Goal: Transaction & Acquisition: Purchase product/service

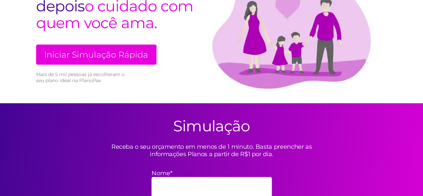
scroll to position [100, 0]
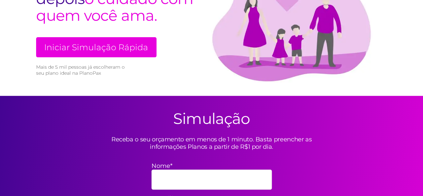
drag, startPoint x: 239, startPoint y: 146, endPoint x: 295, endPoint y: 143, distance: 55.5
click at [295, 143] on p "Receba o seu orçamento em menos de 1 minuto. Basta preencher as informações Pla…" at bounding box center [212, 142] width 234 height 15
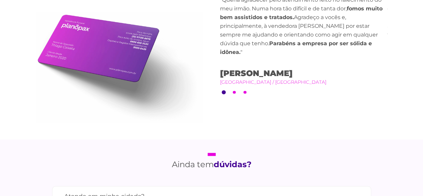
scroll to position [602, 0]
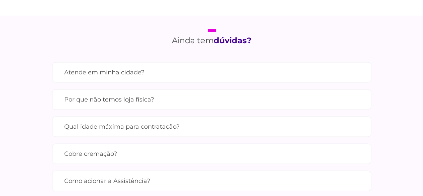
click at [185, 72] on label "Atende em minha cidade?" at bounding box center [211, 72] width 295 height 12
click at [0, 0] on input "Atende em minha cidade?" at bounding box center [0, 0] width 0 height 0
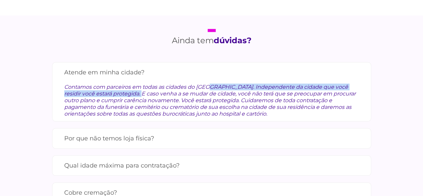
drag, startPoint x: 141, startPoint y: 86, endPoint x: 349, endPoint y: 86, distance: 208.3
click at [349, 86] on div "Contamos com parceiros em todas as cidades do Brasil. Independente da cidade qu…" at bounding box center [211, 97] width 295 height 39
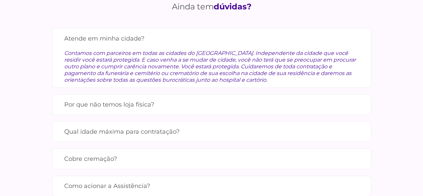
click at [181, 138] on div "Qual idade máxima para contratação? A idade máxima para se tornar um membro é d…" at bounding box center [211, 131] width 319 height 20
click at [170, 126] on label "Qual idade máxima para contratação?" at bounding box center [211, 132] width 295 height 12
click at [0, 0] on input "Qual idade máxima para contratação?" at bounding box center [0, 0] width 0 height 0
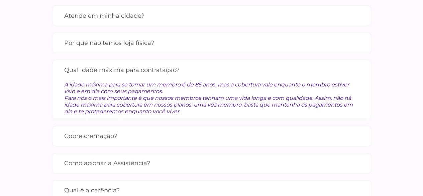
scroll to position [669, 0]
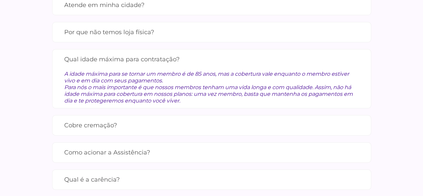
click at [108, 123] on label "Cobre cremação?" at bounding box center [211, 125] width 295 height 12
click at [0, 0] on input "Cobre cremação?" at bounding box center [0, 0] width 0 height 0
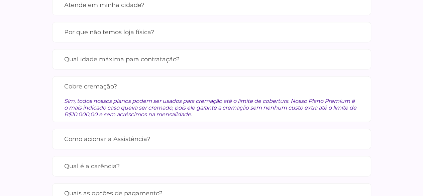
click at [108, 138] on label "Como acionar a Assistência?" at bounding box center [211, 139] width 295 height 12
click at [0, 0] on input "Como acionar a Assistência?" at bounding box center [0, 0] width 0 height 0
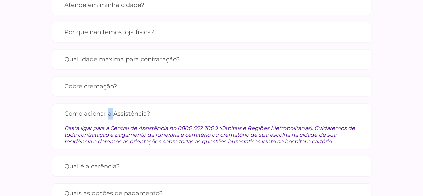
click at [108, 138] on div "Como acionar a Assistência? Basta ligar para a Central de Assistência no 0800 5…" at bounding box center [211, 126] width 319 height 46
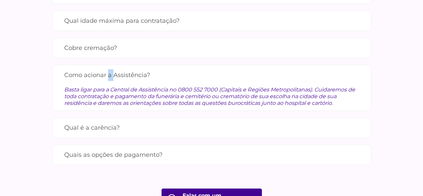
scroll to position [735, 0]
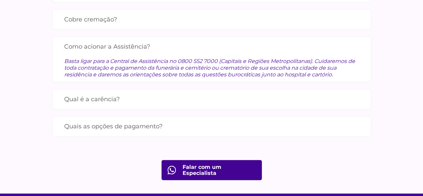
click at [165, 97] on label "Qual é a carência?" at bounding box center [211, 99] width 295 height 12
click at [0, 0] on input "Qual é a carência?" at bounding box center [0, 0] width 0 height 0
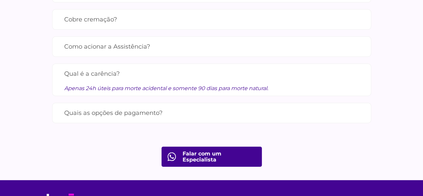
click at [123, 109] on label "Quais as opções de pagamento?" at bounding box center [211, 113] width 295 height 12
click at [0, 0] on input "Quais as opções de pagamento?" at bounding box center [0, 0] width 0 height 0
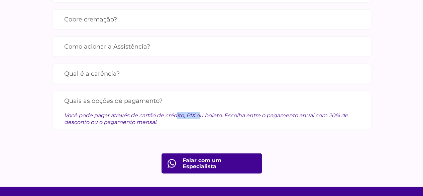
drag, startPoint x: 113, startPoint y: 113, endPoint x: 141, endPoint y: 113, distance: 28.1
click at [139, 113] on div "Você pode pagar através de cartão de crédito, PIX ou boleto. Escolha entre o pa…" at bounding box center [211, 116] width 295 height 19
drag, startPoint x: 312, startPoint y: 117, endPoint x: 330, endPoint y: 135, distance: 25.3
click at [330, 135] on div "Ainda tem dúvidas? Atende em minha cidade? Contamos com parceiros em todas as c…" at bounding box center [211, 34] width 361 height 305
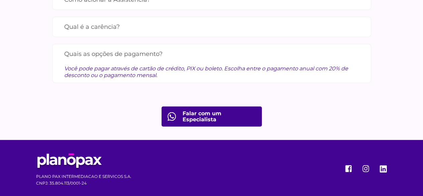
scroll to position [784, 0]
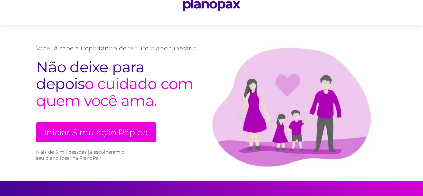
click at [141, 131] on link "Iniciar Simulação Rápida" at bounding box center [96, 132] width 120 height 20
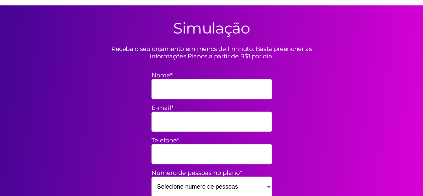
scroll to position [196, 0]
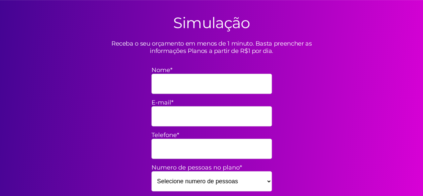
click at [218, 92] on input "Nome*" at bounding box center [211, 84] width 120 height 20
type input "[PERSON_NAME]"
type input "rocha.oli@hotmail.com"
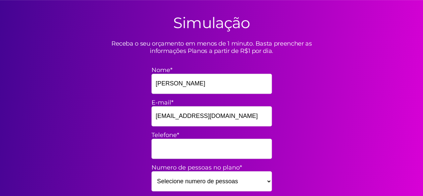
type input "71996259142"
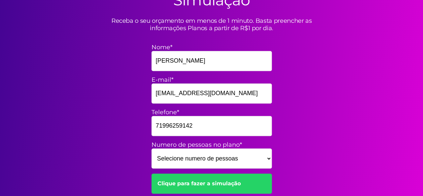
scroll to position [229, 0]
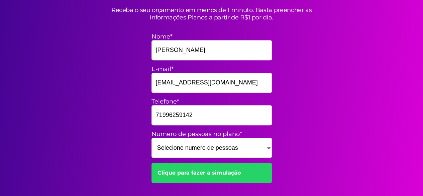
click at [207, 146] on select "Selecione numero de pessoas 1 2 3 4 5 6 7 8 9 10 11 12 13 14 15" at bounding box center [211, 147] width 120 height 20
select select "4"
click at [151, 137] on select "Selecione numero de pessoas 1 2 3 4 5 6 7 8 9 10 11 12 13 14 15" at bounding box center [211, 147] width 120 height 20
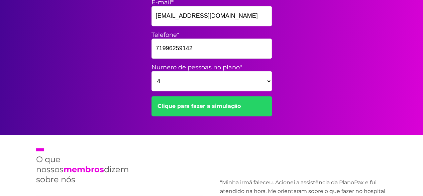
scroll to position [296, 0]
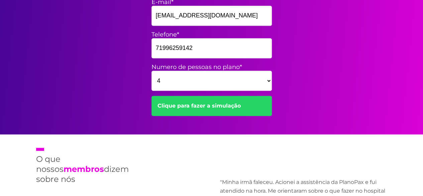
click at [218, 113] on link "Clique para fazer a simulação" at bounding box center [211, 106] width 120 height 20
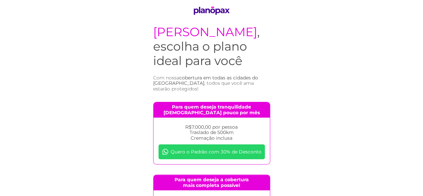
drag, startPoint x: 248, startPoint y: 108, endPoint x: 243, endPoint y: 128, distance: 20.6
click at [243, 128] on section "[PERSON_NAME] , escolha o plano ideal para você Com nossa cobertura em todas as…" at bounding box center [211, 180] width 130 height 360
click at [190, 138] on p "R$7.000,00 por pessoa Traslado de 500km Cremação inclusa" at bounding box center [211, 132] width 106 height 17
drag, startPoint x: 195, startPoint y: 141, endPoint x: 249, endPoint y: 143, distance: 54.5
click at [249, 141] on p "R$7.000,00 por pessoa Traslado de 500km Cremação inclusa" at bounding box center [211, 132] width 106 height 17
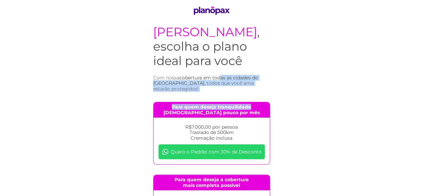
drag, startPoint x: 241, startPoint y: 91, endPoint x: 261, endPoint y: 111, distance: 28.6
click at [261, 109] on section "[PERSON_NAME] , escolha o plano ideal para você Com nossa cobertura em todas as…" at bounding box center [211, 180] width 130 height 360
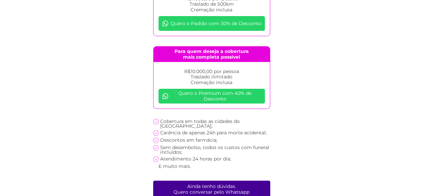
scroll to position [134, 0]
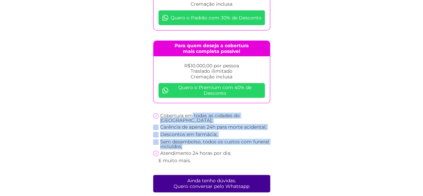
drag, startPoint x: 194, startPoint y: 122, endPoint x: 246, endPoint y: 151, distance: 59.7
click at [246, 151] on ul "Cobertura em todas as cidades do [GEOGRAPHIC_DATA]; Carência de apenas 24h para…" at bounding box center [211, 138] width 117 height 51
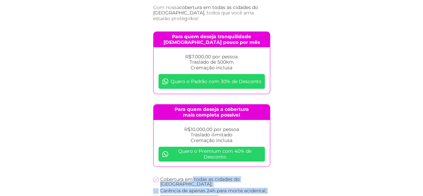
scroll to position [0, 0]
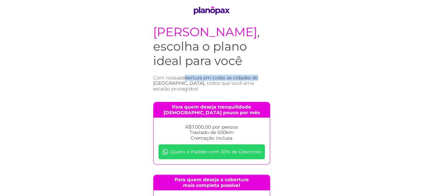
drag, startPoint x: 208, startPoint y: 91, endPoint x: 269, endPoint y: 93, distance: 60.9
click at [269, 92] on h3 "Com nossa cobertura em todas as cidades do [GEOGRAPHIC_DATA] , todos que você a…" at bounding box center [211, 83] width 117 height 17
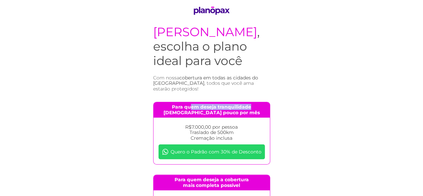
drag, startPoint x: 208, startPoint y: 111, endPoint x: 248, endPoint y: 115, distance: 40.3
click at [252, 112] on h4 "Para quem deseja tranquilidade pagando pouco por mês" at bounding box center [211, 109] width 116 height 15
drag, startPoint x: 205, startPoint y: 121, endPoint x: 230, endPoint y: 120, distance: 25.4
click at [230, 117] on h4 "Para quem deseja tranquilidade pagando pouco por mês" at bounding box center [211, 109] width 116 height 15
drag, startPoint x: 192, startPoint y: 131, endPoint x: 229, endPoint y: 137, distance: 37.2
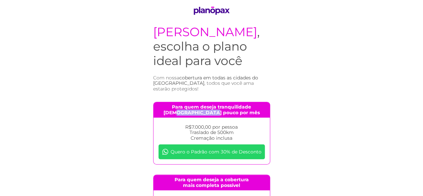
click at [249, 133] on div "R$7.000,00 por pessoa Traslado de 500km Cremação inclusa Quero o Padrão com 30%…" at bounding box center [211, 140] width 116 height 46
drag, startPoint x: 222, startPoint y: 140, endPoint x: 229, endPoint y: 141, distance: 6.8
click at [229, 141] on p "R$7.000,00 por pessoa Traslado de 500km Cremação inclusa" at bounding box center [211, 132] width 106 height 17
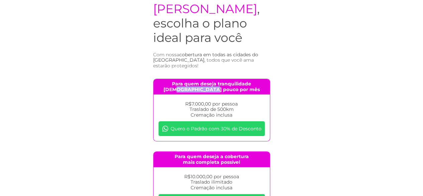
scroll to position [33, 0]
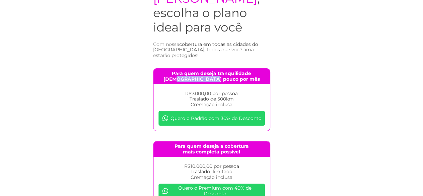
click at [217, 125] on link "Quero o Padrão com 30% de Desconto" at bounding box center [211, 118] width 106 height 15
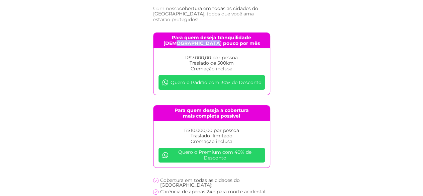
scroll to position [1, 0]
